Goal: Information Seeking & Learning: Learn about a topic

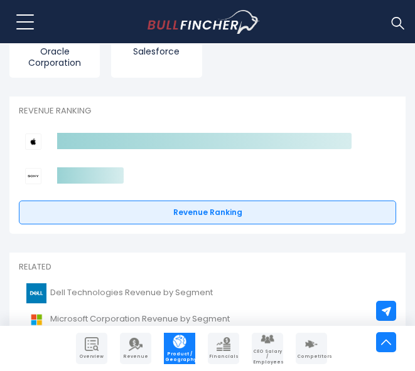
scroll to position [2894, 0]
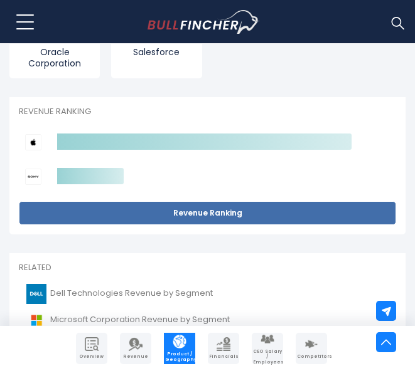
click at [230, 218] on link "Revenue Ranking" at bounding box center [207, 213] width 377 height 24
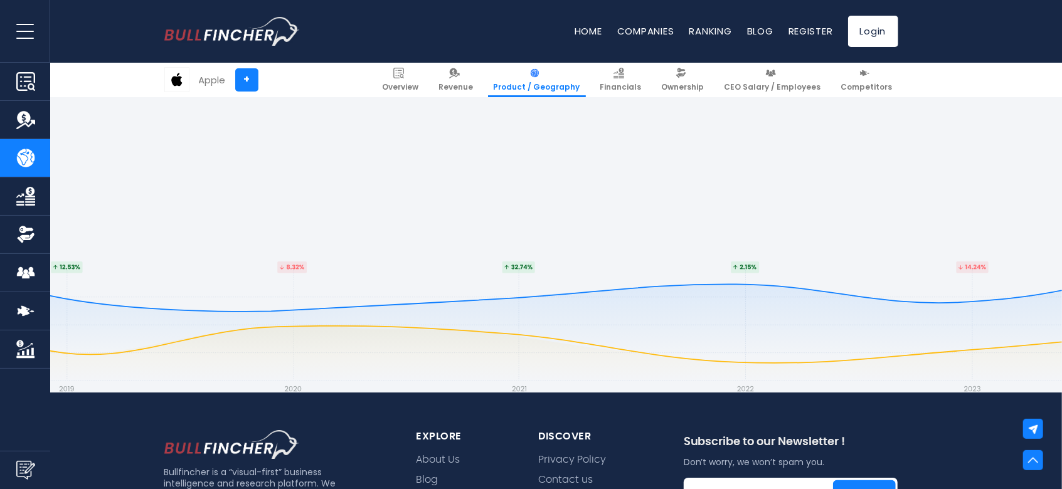
scroll to position [2704, 0]
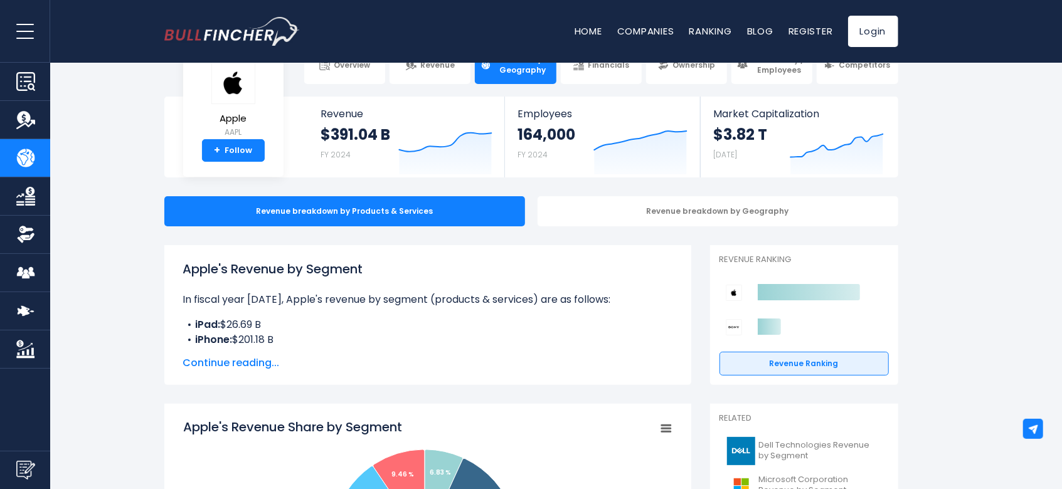
scroll to position [0, 0]
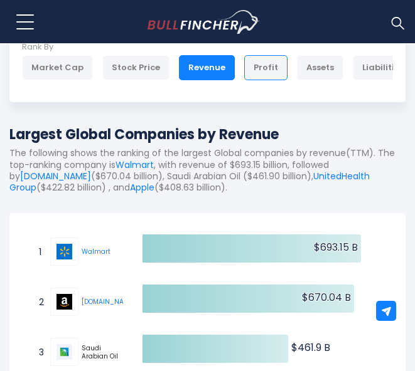
scroll to position [115, 0]
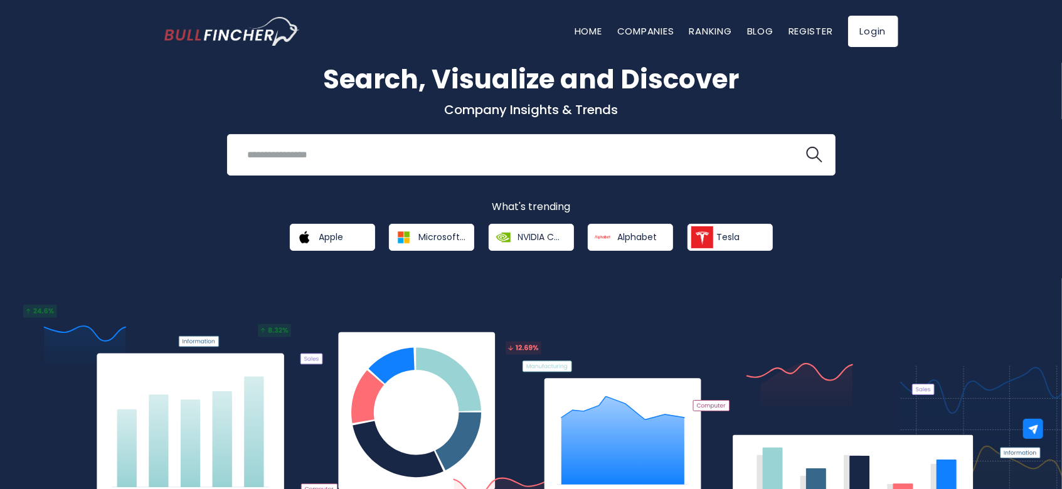
scroll to position [40, 0]
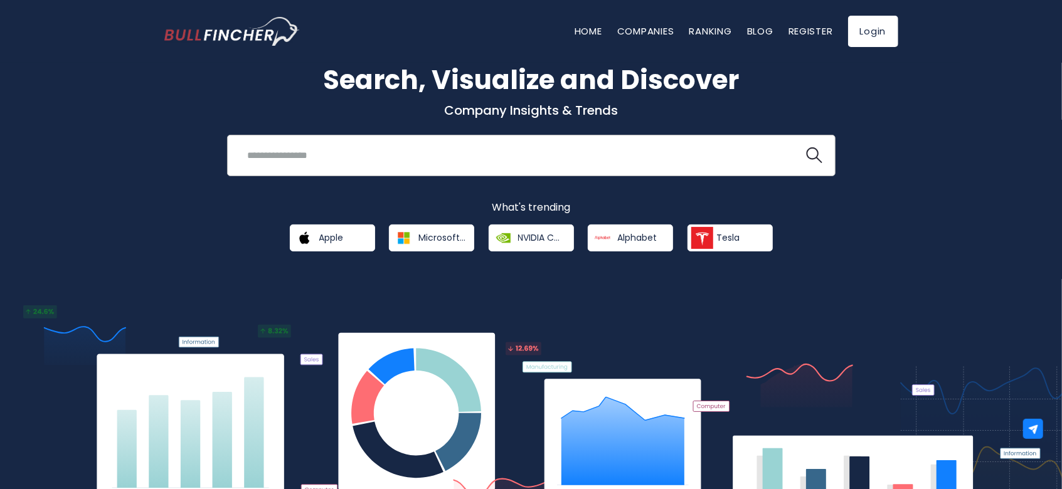
click at [577, 157] on input "search" at bounding box center [515, 155] width 551 height 23
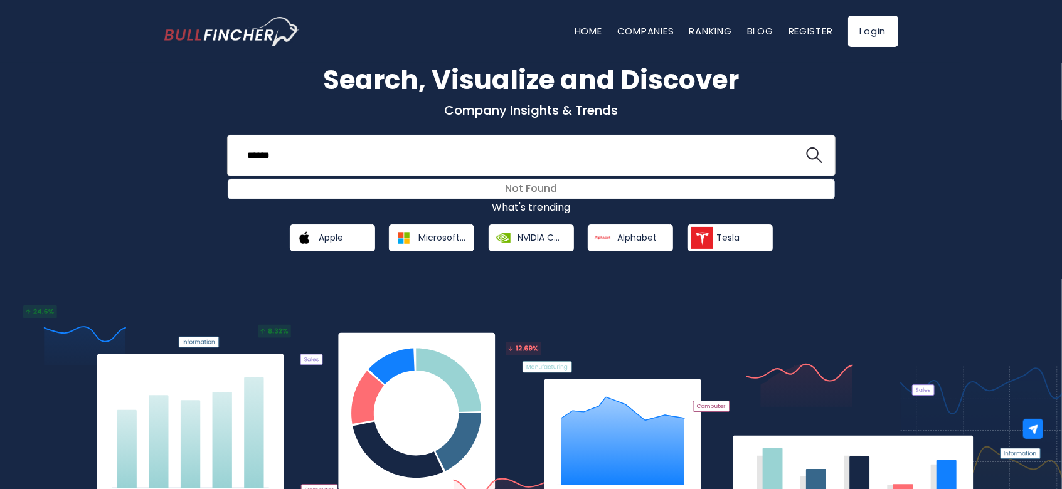
click at [806, 147] on button at bounding box center [814, 155] width 16 height 16
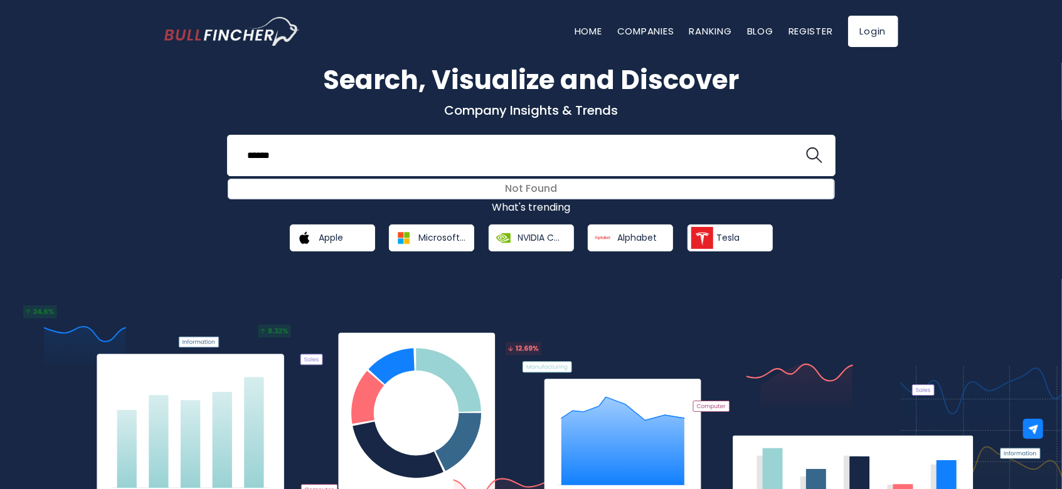
drag, startPoint x: 312, startPoint y: 152, endPoint x: 102, endPoint y: 158, distance: 210.8
click at [102, 158] on div "Search, Visualize and Discover Company Insights & Trends ****** Not Found Recen…" at bounding box center [531, 265] width 1062 height 522
type input "*******"
click at [806, 147] on button at bounding box center [814, 155] width 16 height 16
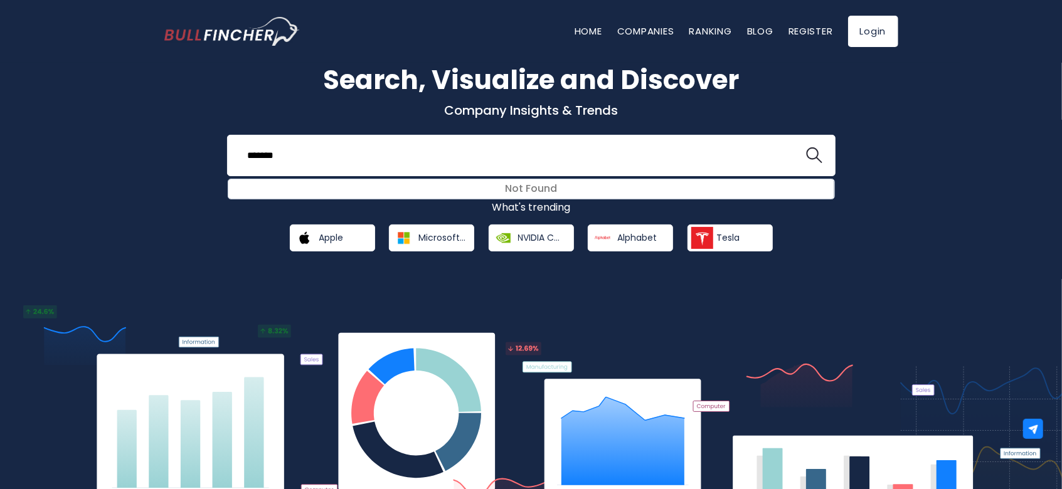
click at [806, 147] on button at bounding box center [814, 155] width 16 height 16
